Goal: Find specific page/section: Find specific page/section

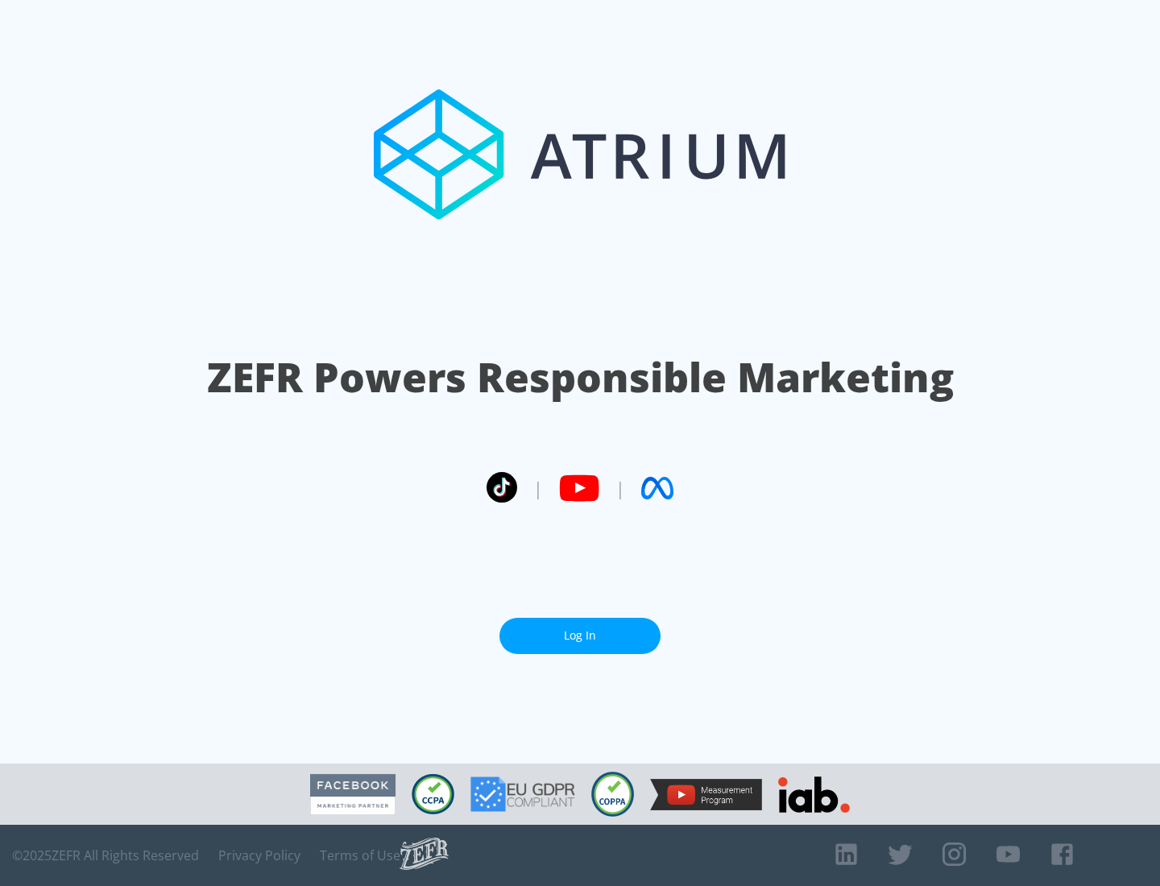
click at [580, 636] on link "Log In" at bounding box center [580, 636] width 161 height 36
